Goal: Task Accomplishment & Management: Manage account settings

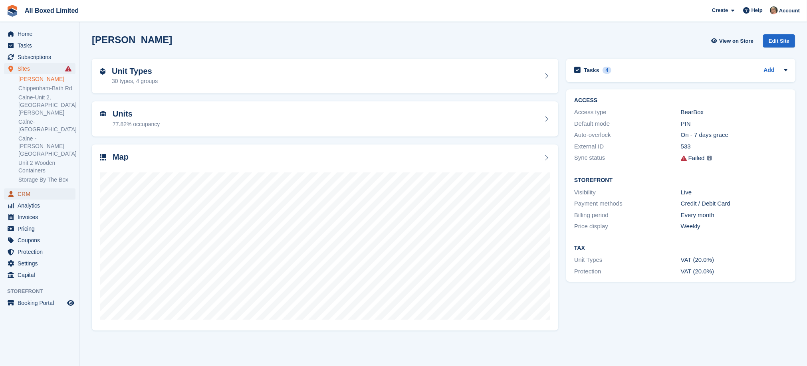
click at [22, 188] on span "CRM" at bounding box center [42, 193] width 48 height 11
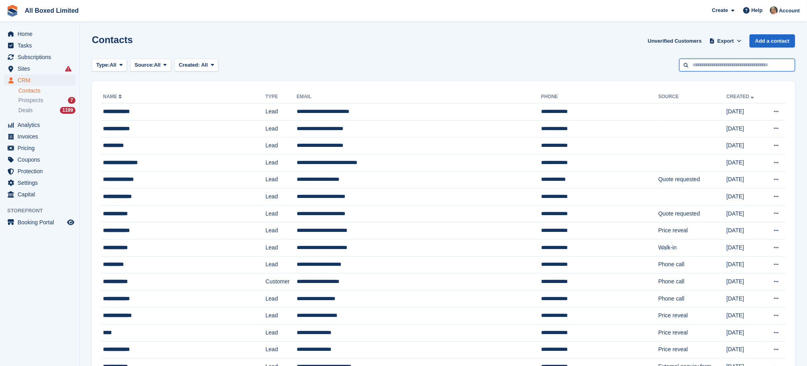
click at [693, 63] on input "text" at bounding box center [737, 65] width 116 height 13
type input "***"
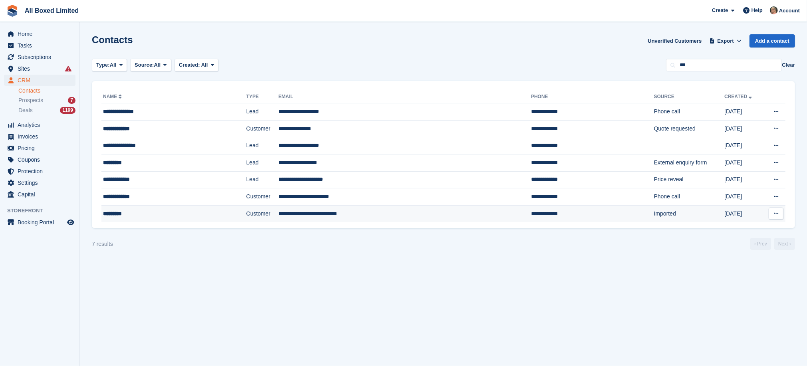
click at [278, 214] on td "**********" at bounding box center [404, 213] width 253 height 17
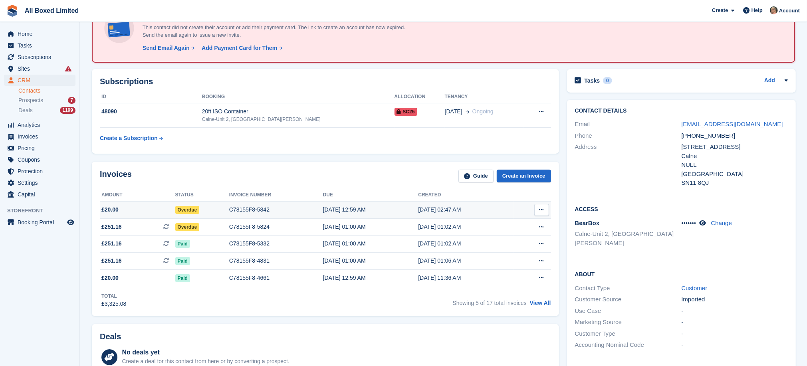
scroll to position [60, 0]
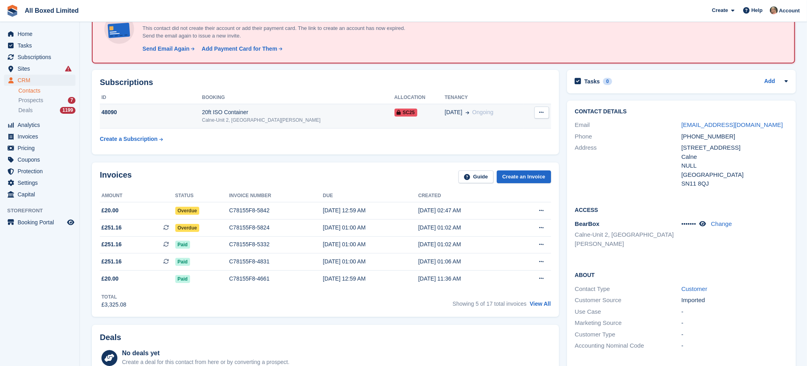
click at [541, 111] on icon at bounding box center [541, 112] width 4 height 5
click at [109, 110] on div "48090" at bounding box center [151, 112] width 102 height 8
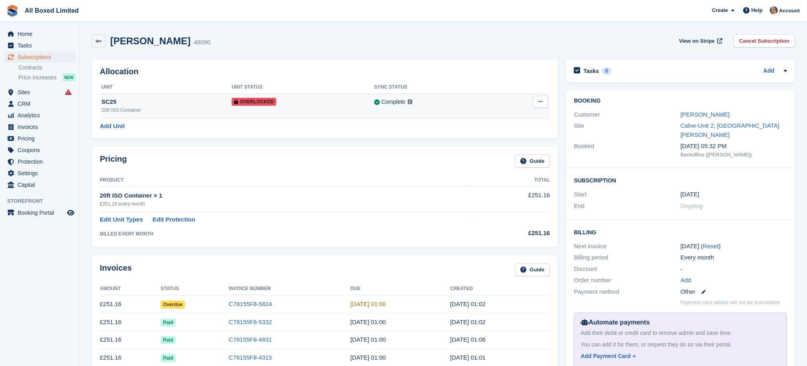
click at [540, 101] on icon at bounding box center [540, 101] width 4 height 5
click at [502, 117] on p "Remove Overlock" at bounding box center [508, 117] width 69 height 10
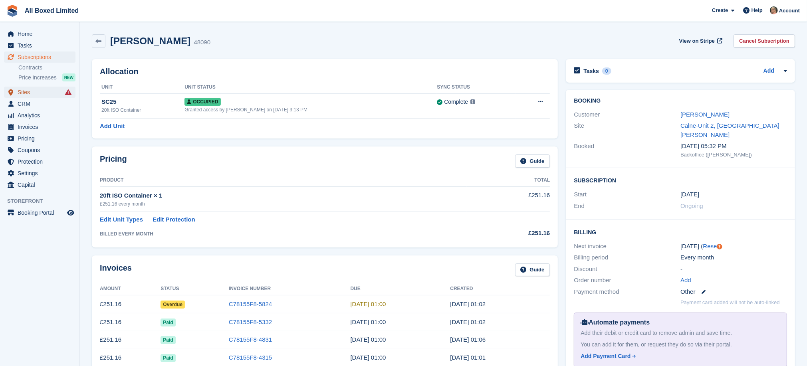
click at [22, 92] on span "Sites" at bounding box center [42, 92] width 48 height 11
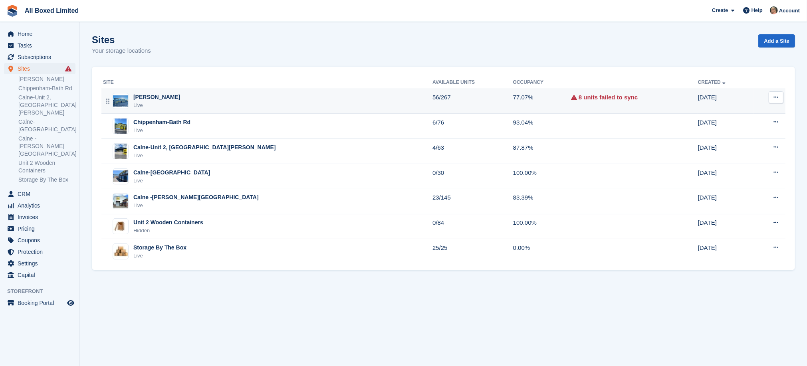
click at [165, 95] on div "[PERSON_NAME]" at bounding box center [156, 97] width 47 height 8
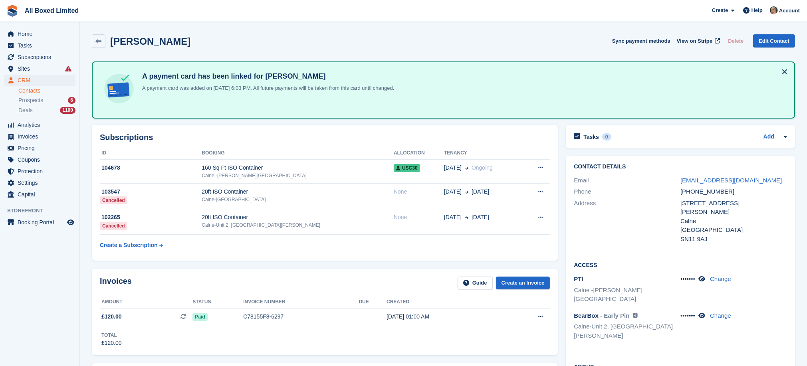
click at [20, 89] on link "Contacts" at bounding box center [46, 91] width 57 height 8
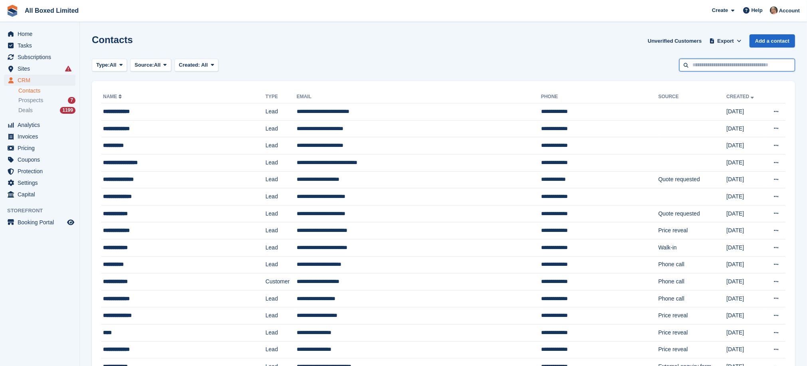
click at [718, 66] on input "text" at bounding box center [737, 65] width 116 height 13
type input "******"
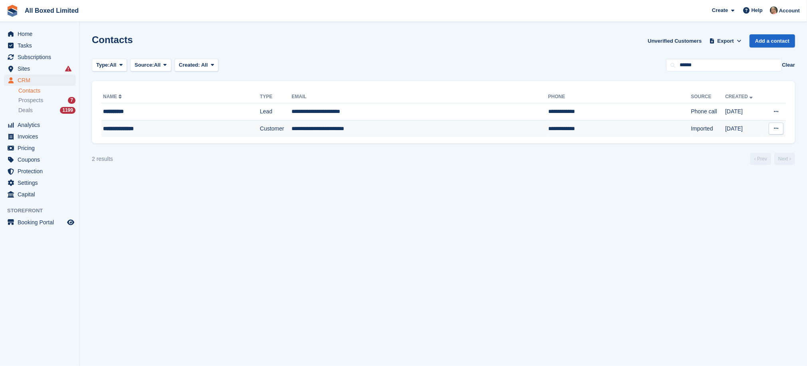
click at [331, 132] on td "**********" at bounding box center [419, 128] width 256 height 17
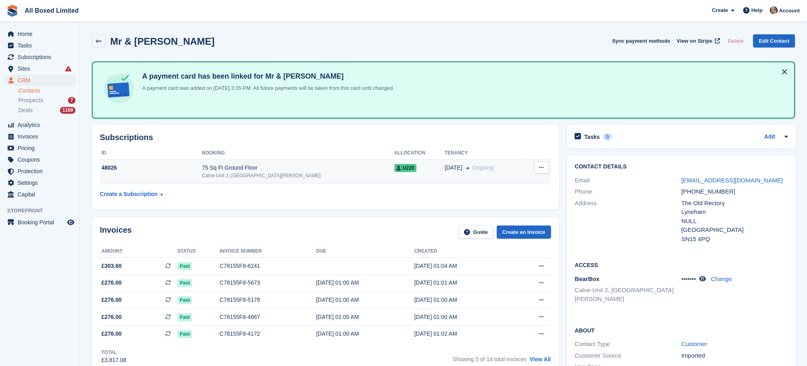
click at [107, 166] on div "48026" at bounding box center [151, 168] width 102 height 8
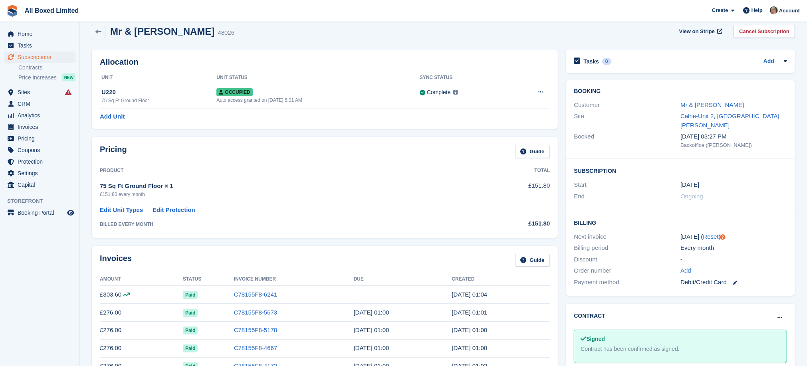
scroll to position [7, 0]
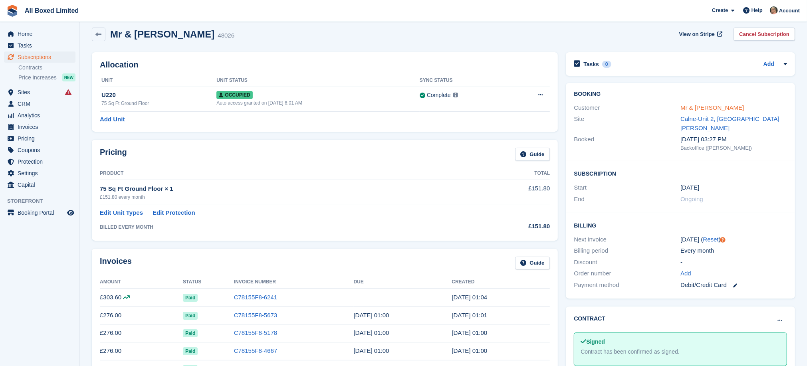
click at [714, 105] on link "Mr & [PERSON_NAME]" at bounding box center [711, 107] width 63 height 7
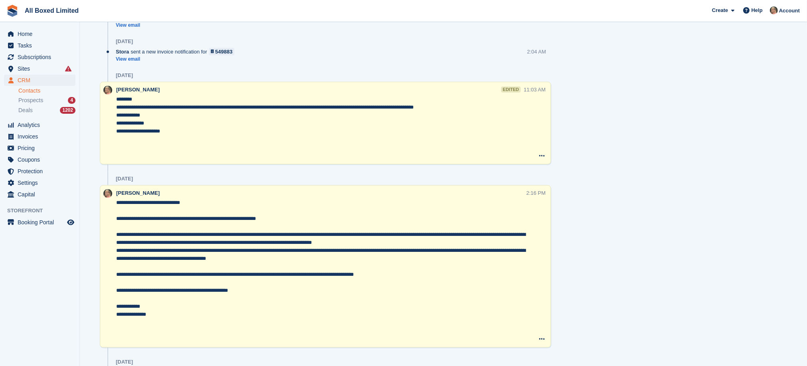
scroll to position [837, 0]
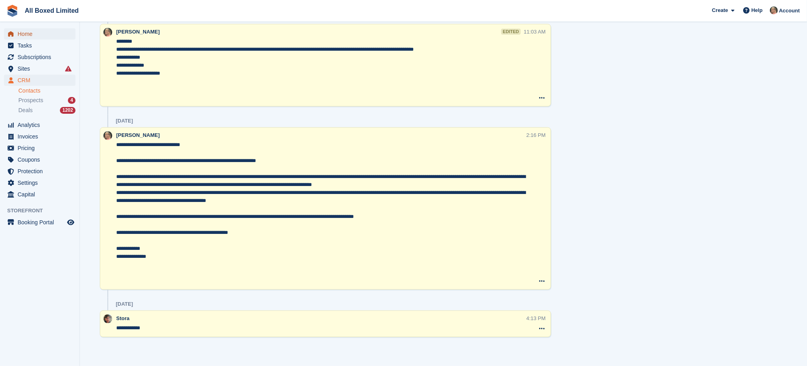
click at [29, 32] on span "Home" at bounding box center [42, 33] width 48 height 11
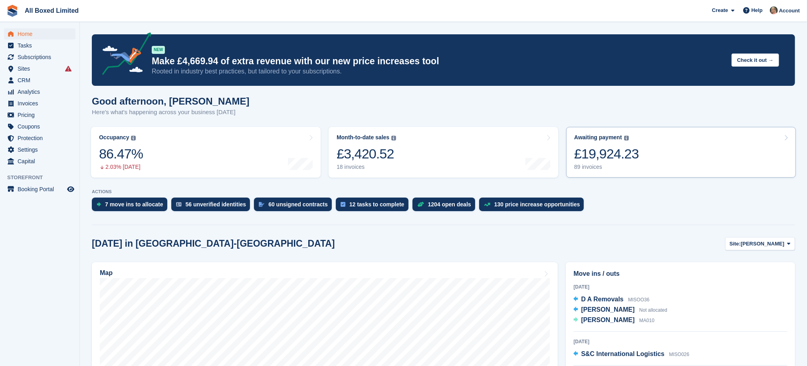
click at [584, 168] on div "89 invoices" at bounding box center [606, 167] width 65 height 7
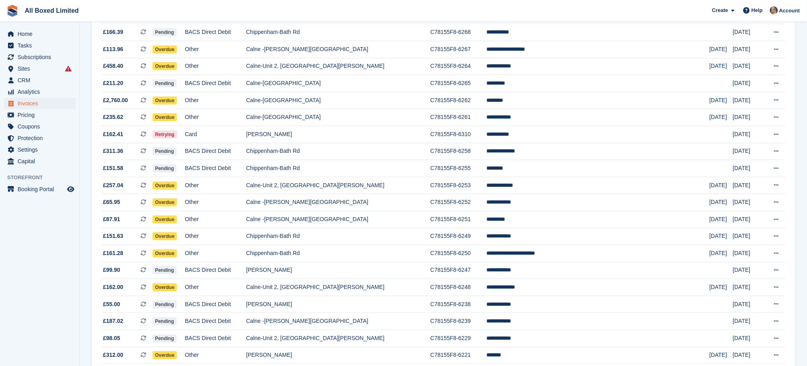
scroll to position [682, 0]
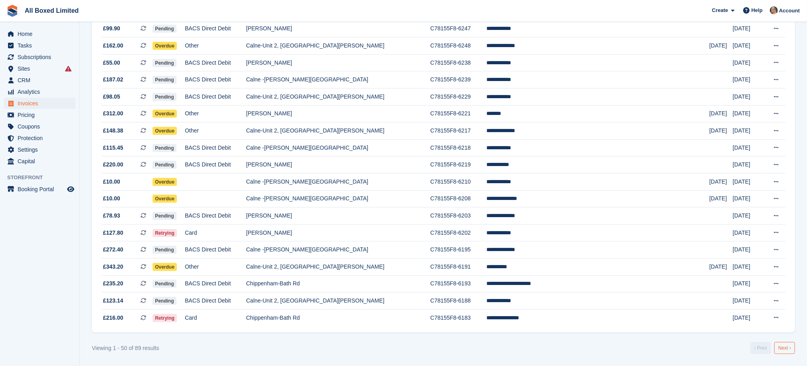
click at [781, 347] on link "Next ›" at bounding box center [784, 348] width 21 height 12
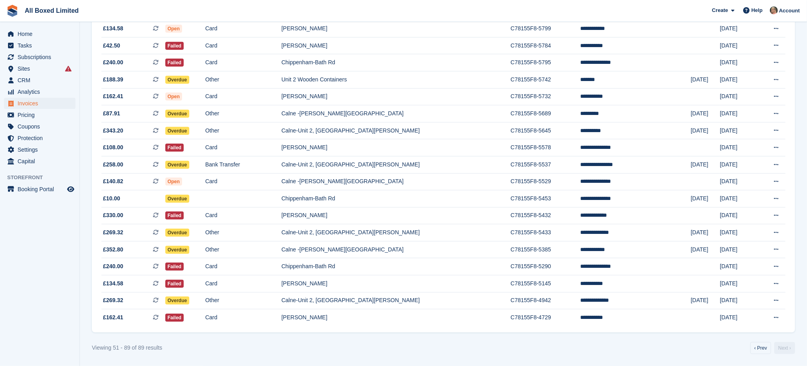
scroll to position [489, 0]
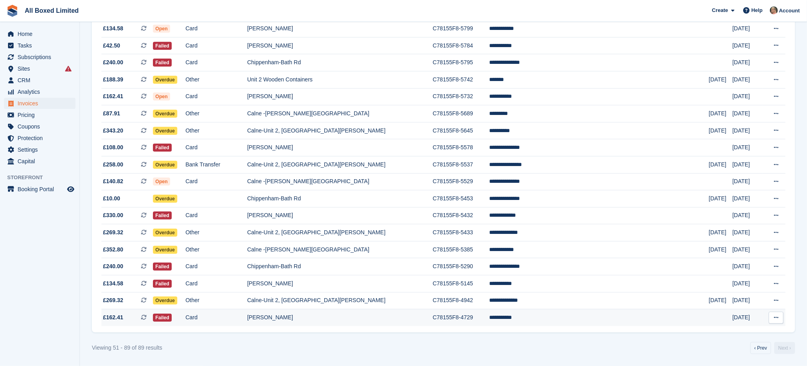
click at [346, 317] on td "[PERSON_NAME]" at bounding box center [340, 317] width 186 height 17
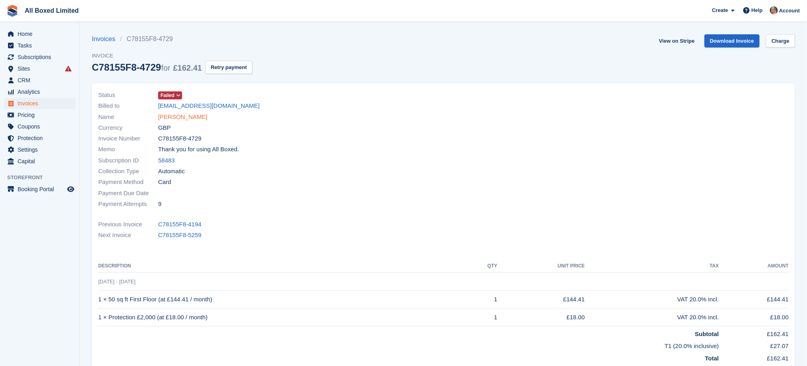
click at [184, 115] on link "[PERSON_NAME]" at bounding box center [182, 117] width 49 height 9
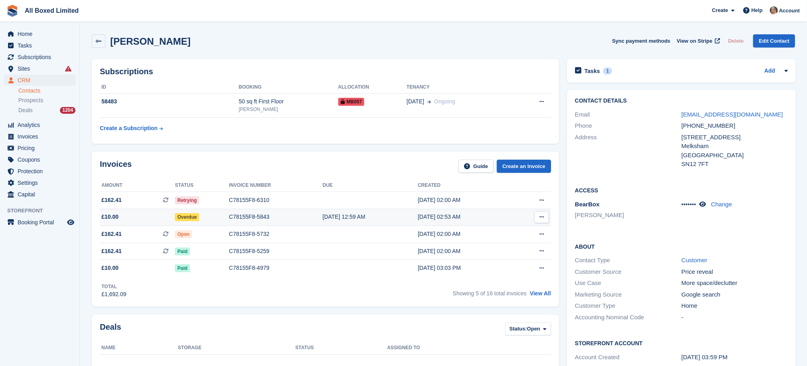
click at [247, 217] on div "C78155F8-5843" at bounding box center [275, 217] width 93 height 8
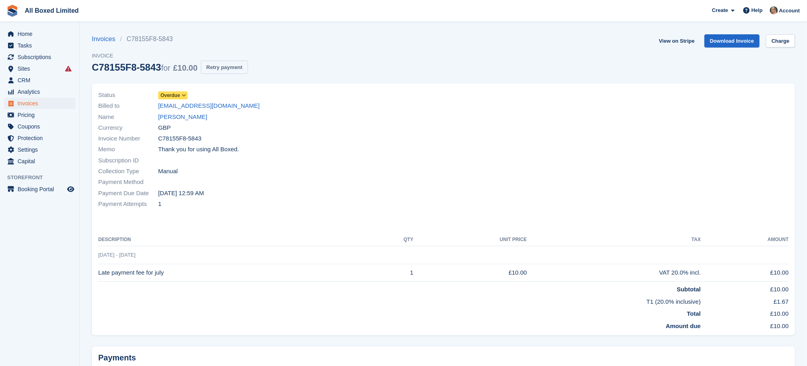
click at [227, 66] on button "Retry payment" at bounding box center [224, 67] width 47 height 13
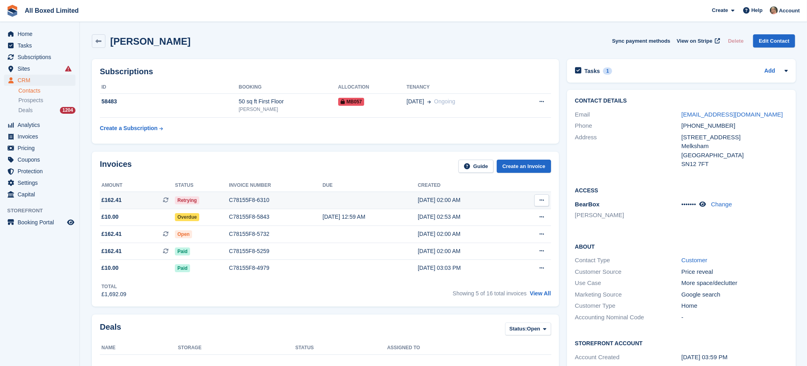
click at [260, 199] on div "C78155F8-6310" at bounding box center [275, 200] width 93 height 8
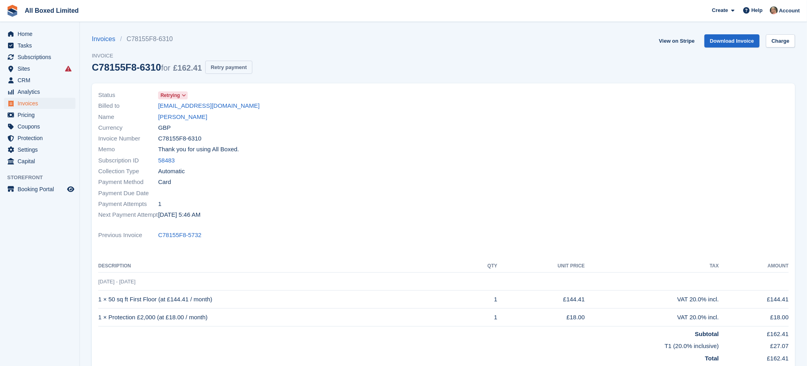
click at [221, 66] on button "Retry payment" at bounding box center [228, 67] width 47 height 13
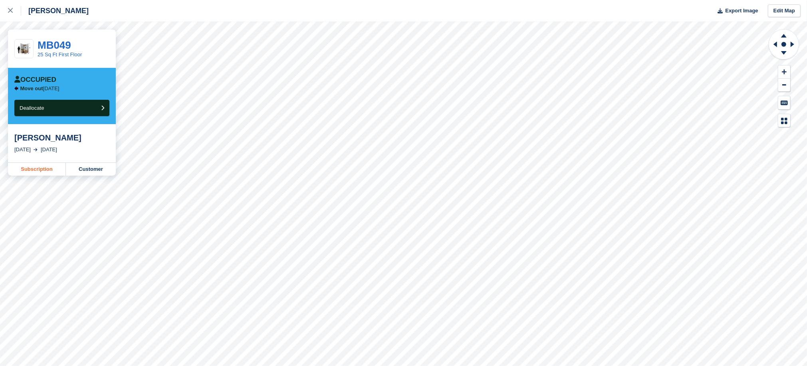
click at [32, 170] on link "Subscription" at bounding box center [37, 169] width 58 height 13
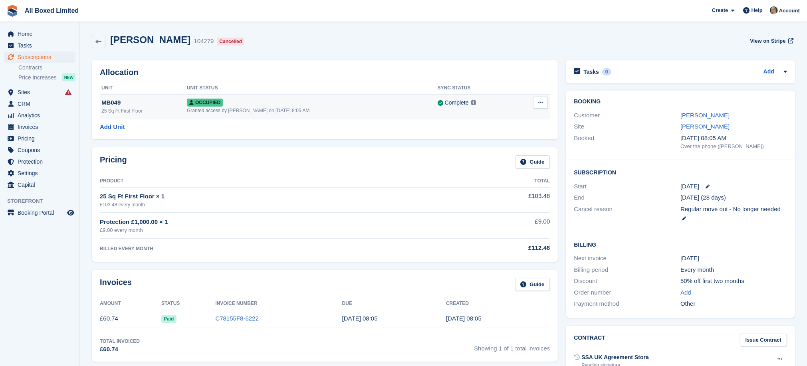
click at [539, 100] on icon at bounding box center [540, 102] width 4 height 5
click at [481, 136] on p "Deallocate" at bounding box center [508, 135] width 69 height 10
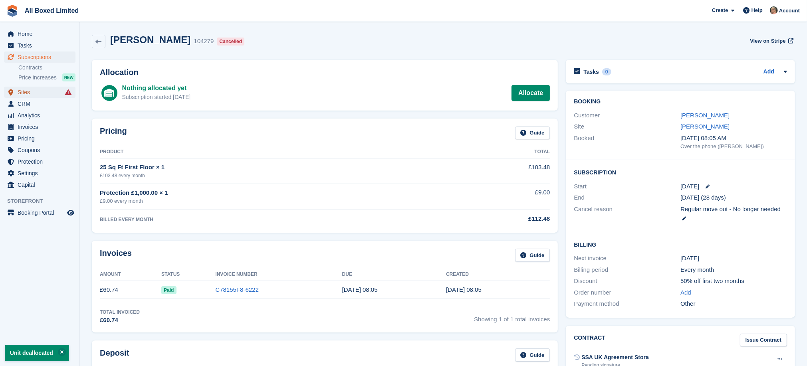
click at [27, 91] on span "Sites" at bounding box center [42, 92] width 48 height 11
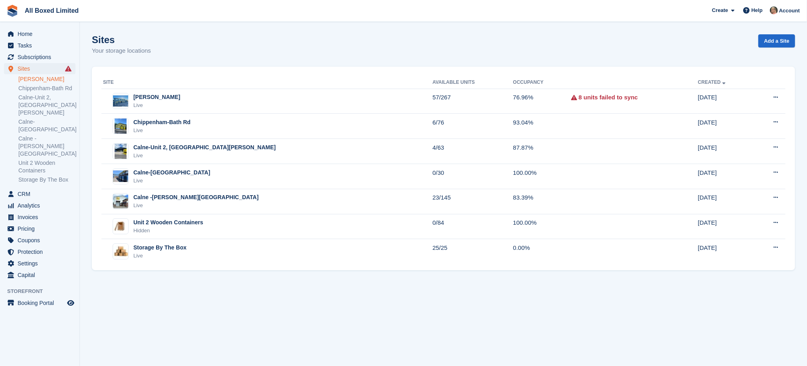
click at [29, 78] on link "[PERSON_NAME]" at bounding box center [46, 79] width 57 height 8
